Goal: Task Accomplishment & Management: Use online tool/utility

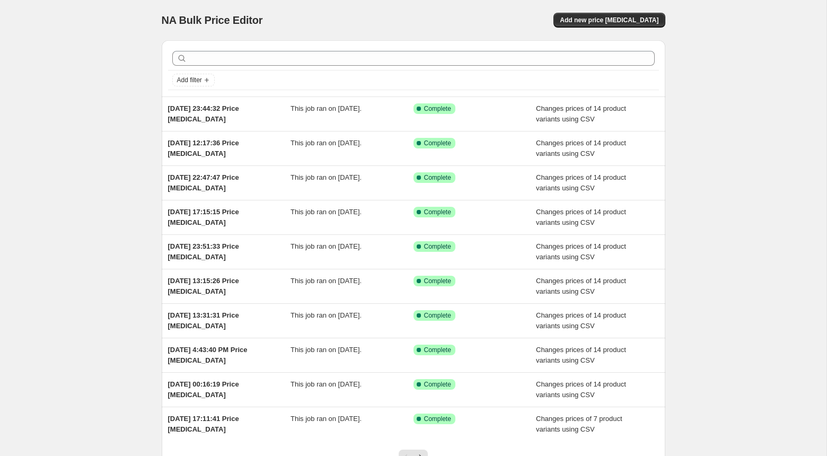
click at [594, 30] on div "NA Bulk Price Editor. This page is ready NA Bulk Price Editor Add new price [ME…" at bounding box center [414, 20] width 504 height 40
click at [594, 24] on button "Add new price [MEDICAL_DATA]" at bounding box center [609, 20] width 111 height 15
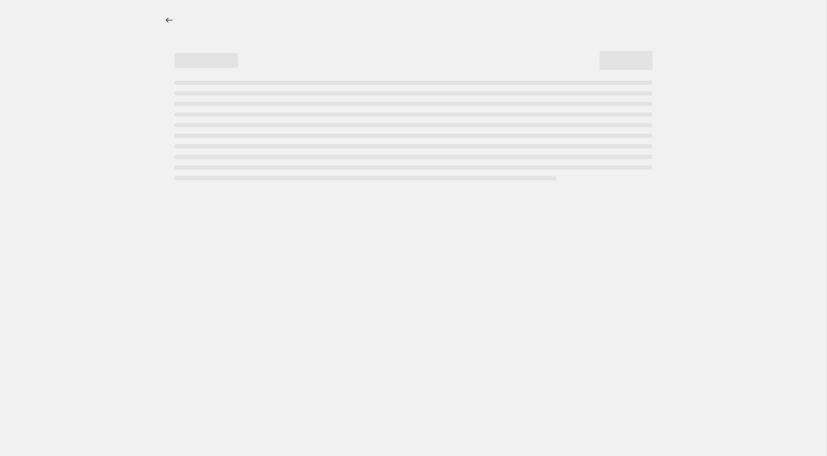
select select "percentage"
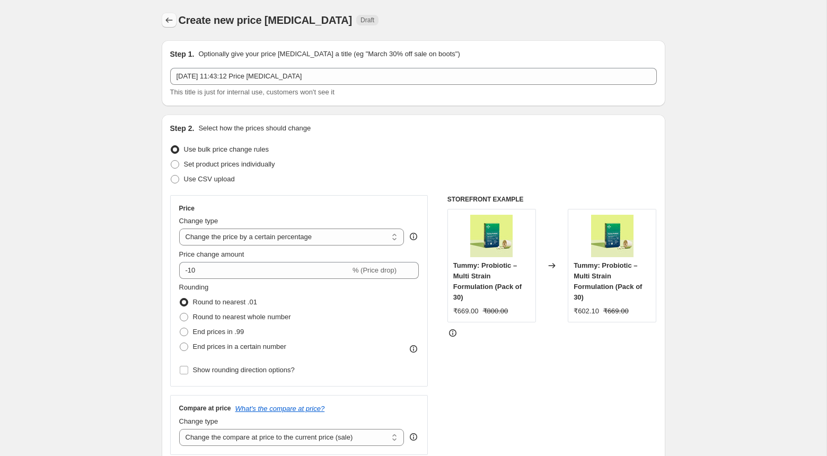
click at [165, 15] on button "Price change jobs" at bounding box center [169, 20] width 15 height 15
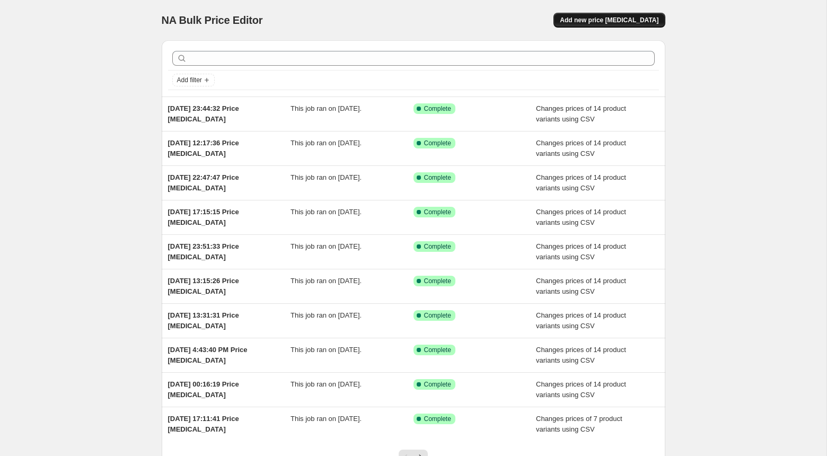
click at [615, 13] on button "Add new price [MEDICAL_DATA]" at bounding box center [609, 20] width 111 height 15
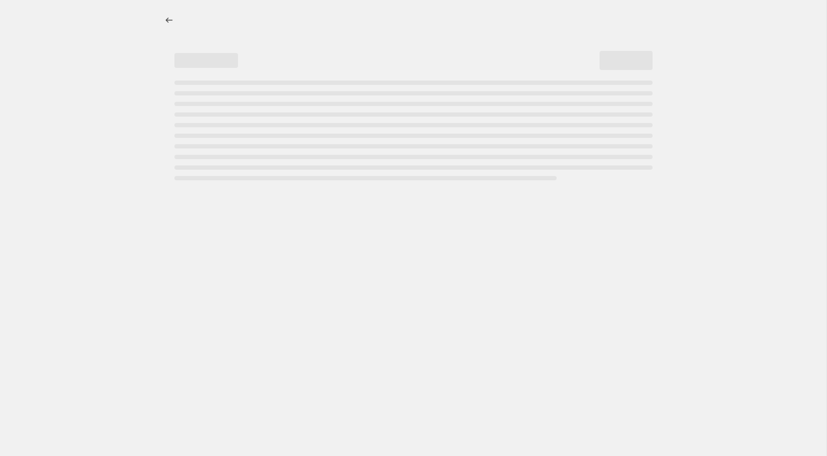
select select "percentage"
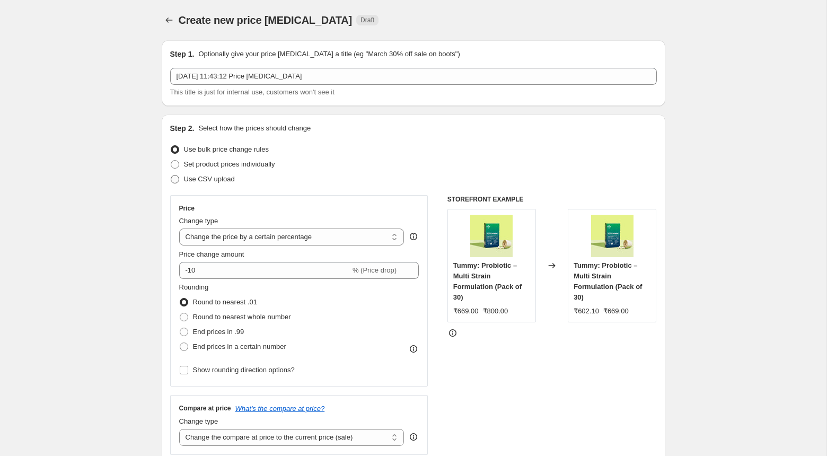
click at [177, 175] on span at bounding box center [175, 179] width 8 height 8
click at [171, 175] on input "Use CSV upload" at bounding box center [171, 175] width 1 height 1
radio input "true"
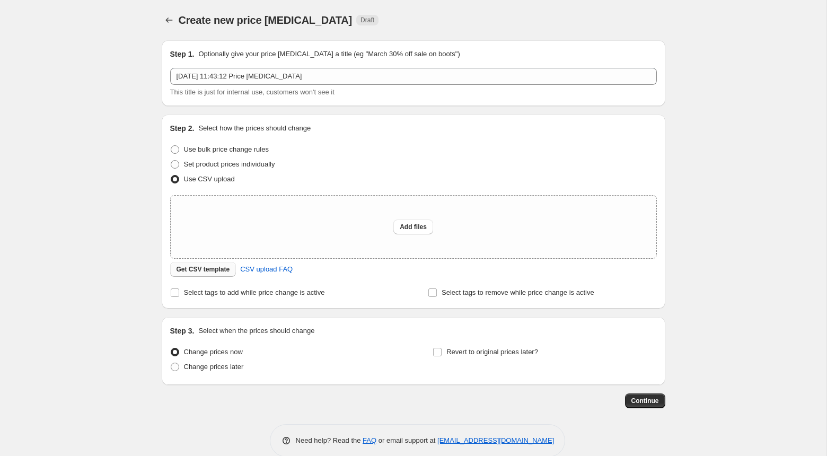
click at [206, 267] on span "Get CSV template" at bounding box center [204, 269] width 54 height 8
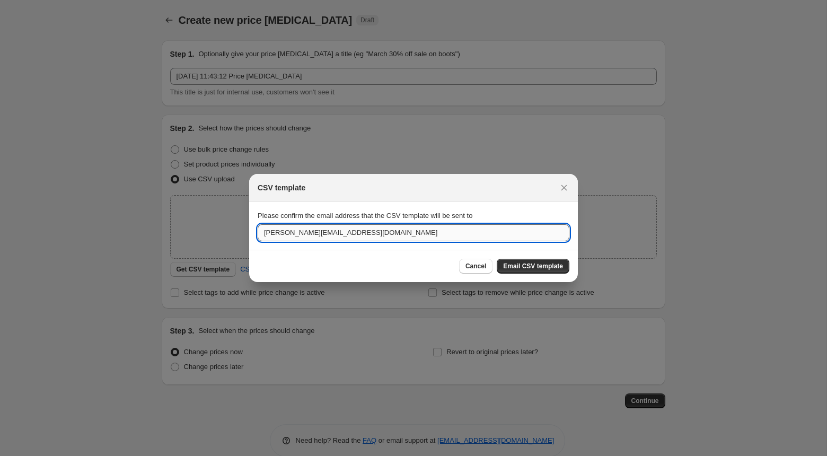
click at [270, 232] on input "[PERSON_NAME][EMAIL_ADDRESS][DOMAIN_NAME]" at bounding box center [414, 232] width 312 height 17
type input "[EMAIL_ADDRESS][PERSON_NAME][DOMAIN_NAME]"
click at [531, 267] on span "Email CSV template" at bounding box center [533, 266] width 60 height 8
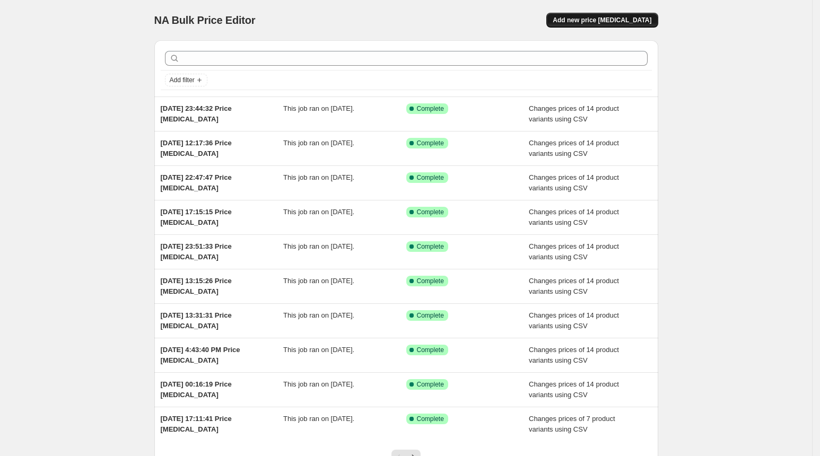
click at [610, 16] on span "Add new price [MEDICAL_DATA]" at bounding box center [601, 20] width 99 height 8
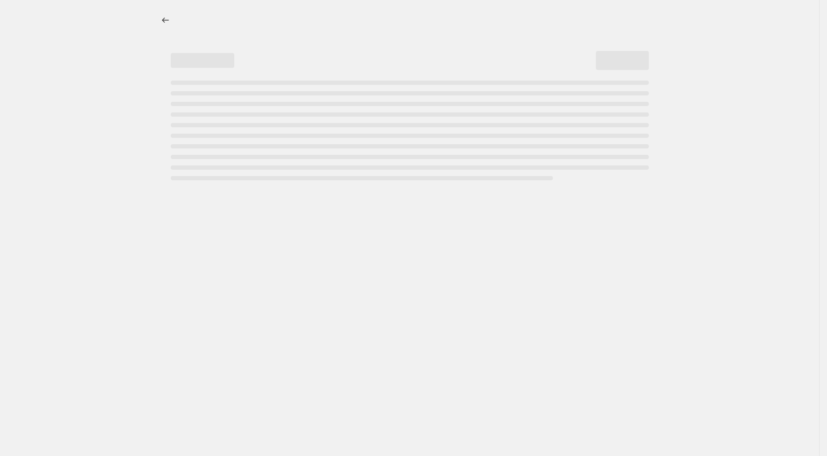
select select "percentage"
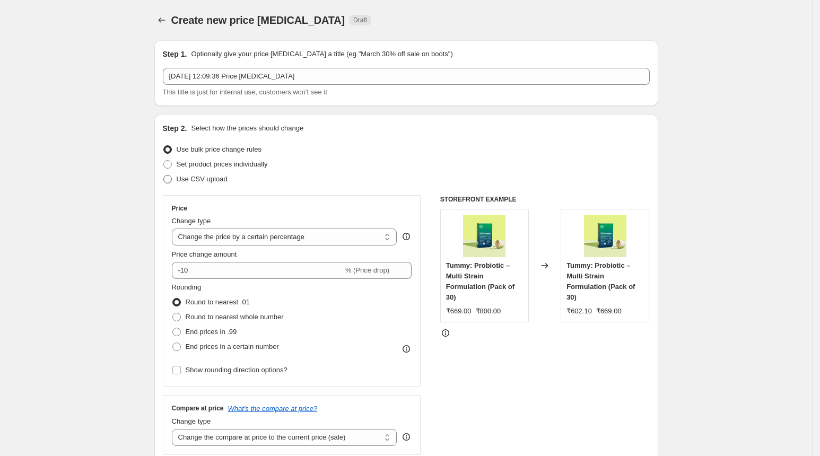
click at [214, 175] on span "Use CSV upload" at bounding box center [202, 179] width 51 height 8
click at [164, 175] on input "Use CSV upload" at bounding box center [163, 175] width 1 height 1
radio input "true"
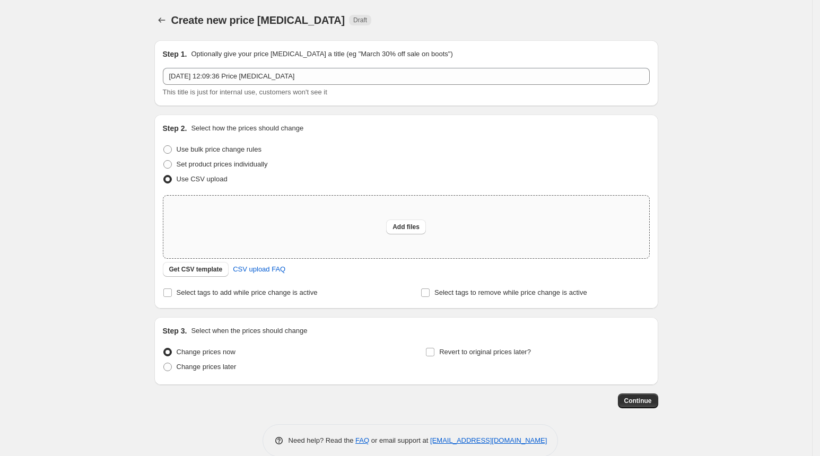
click at [310, 224] on div "Add files" at bounding box center [406, 227] width 486 height 63
type input "C:\fakepath\price update 10 Aug.csv"
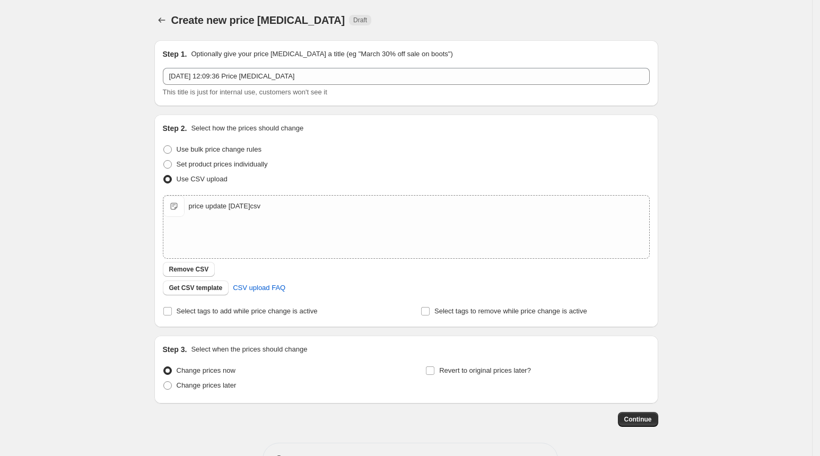
scroll to position [34, 0]
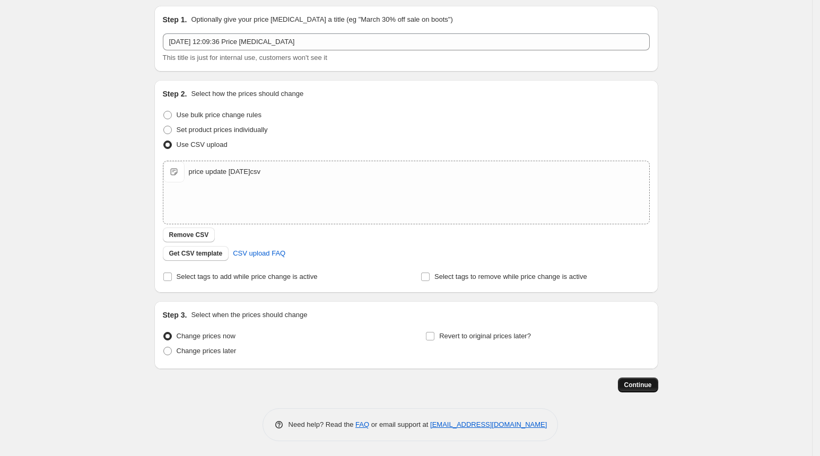
click at [647, 385] on span "Continue" at bounding box center [638, 385] width 28 height 8
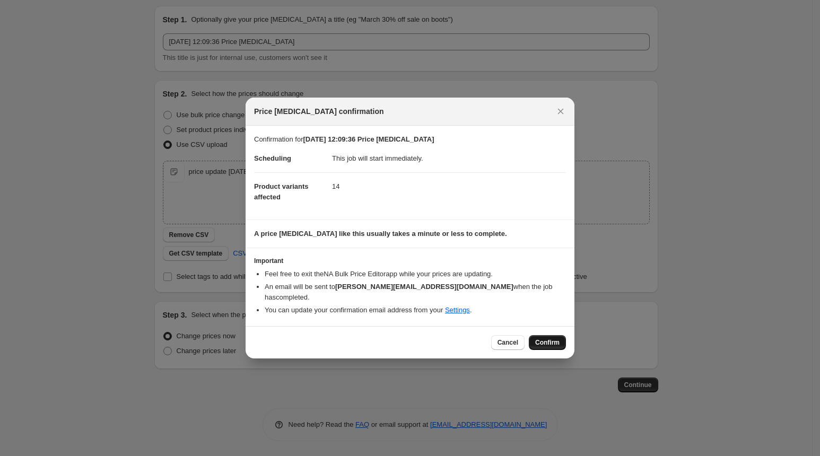
click at [542, 338] on span "Confirm" at bounding box center [547, 342] width 24 height 8
click at [542, 335] on div "Cancel Loading Confirm" at bounding box center [528, 342] width 75 height 15
